Goal: Find specific page/section: Find specific page/section

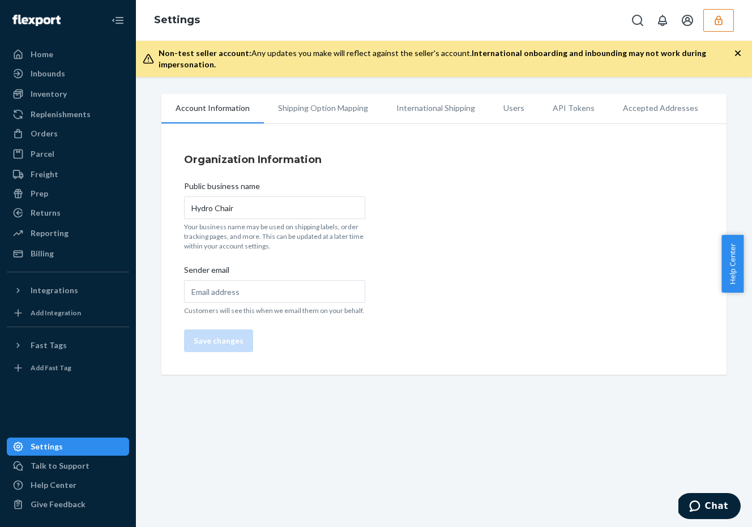
click at [712, 22] on button "button" at bounding box center [719, 20] width 31 height 23
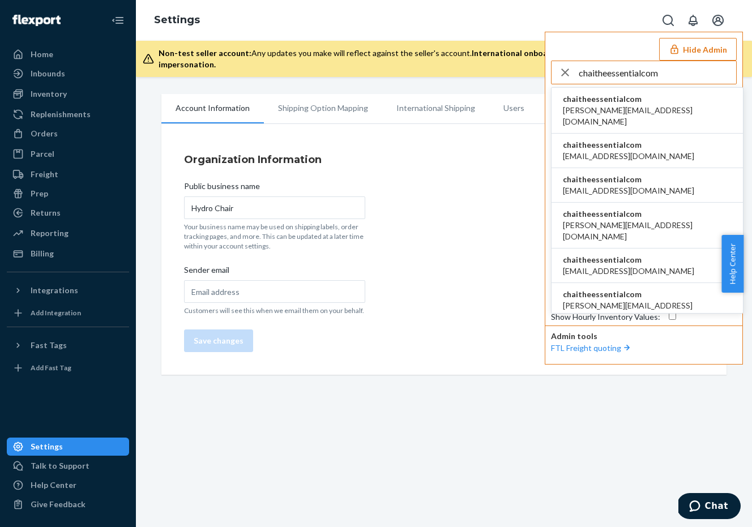
type input "chaitheessentialcom"
click at [611, 105] on span "bowen@disputeninja.io" at bounding box center [647, 116] width 169 height 23
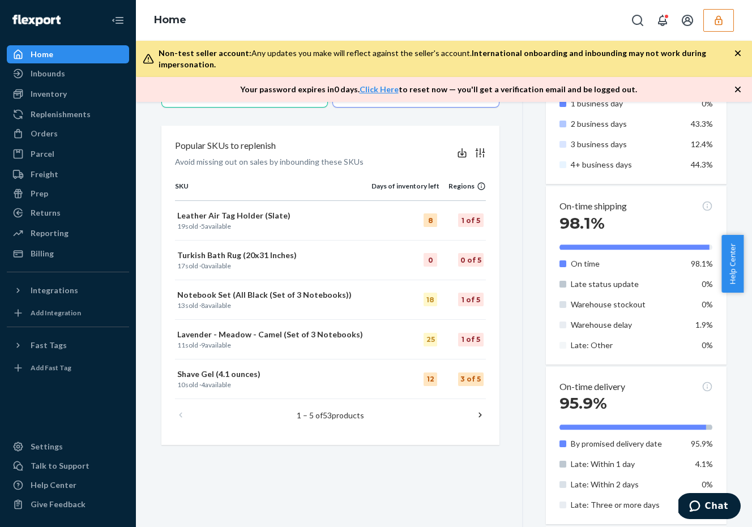
scroll to position [527, 0]
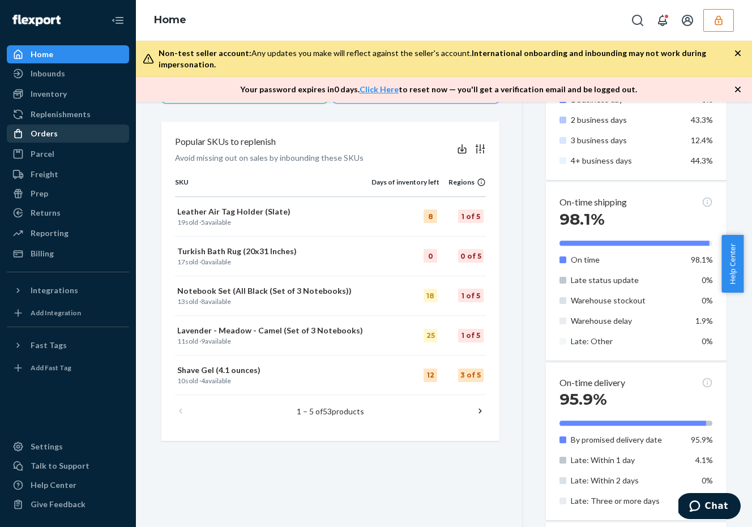
click at [42, 131] on div "Orders" at bounding box center [44, 133] width 27 height 11
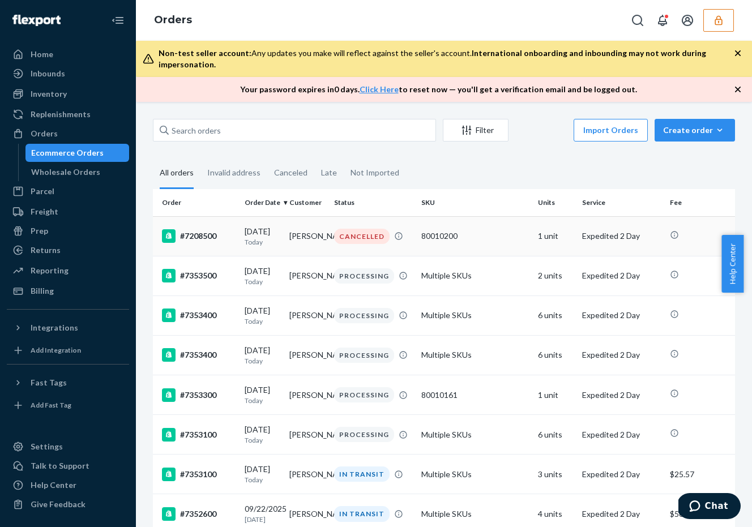
click at [504, 231] on div "80010200" at bounding box center [475, 236] width 108 height 11
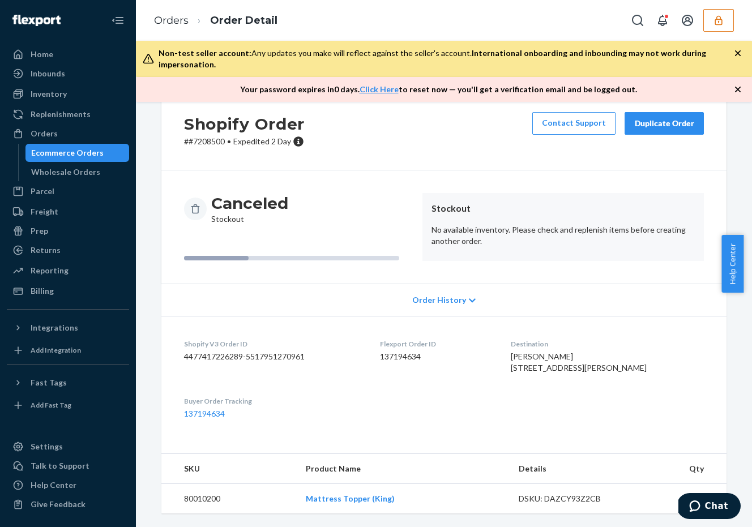
scroll to position [41, 0]
click at [65, 90] on div "Inventory" at bounding box center [68, 94] width 120 height 16
